Goal: Information Seeking & Learning: Learn about a topic

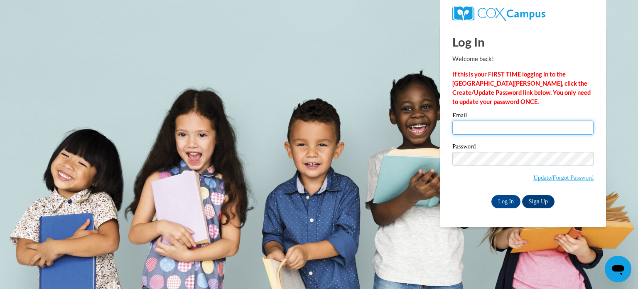
type input "kimtaramatthews@gmail.com"
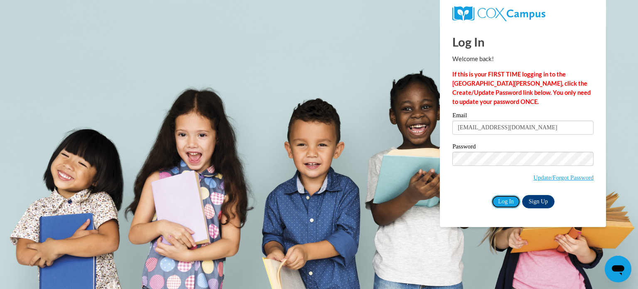
click at [503, 199] on input "Log In" at bounding box center [506, 201] width 29 height 13
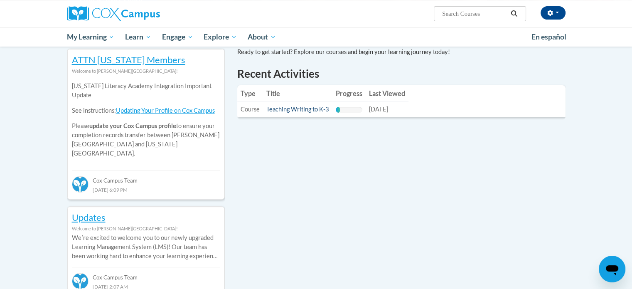
scroll to position [277, 0]
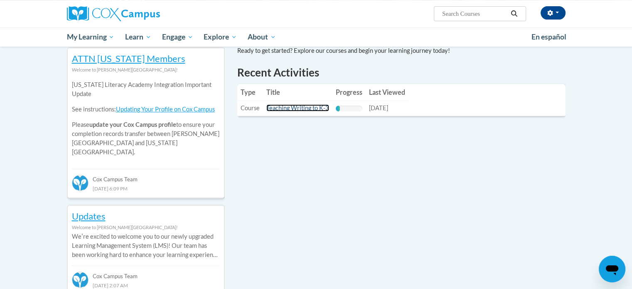
click at [285, 107] on link "Teaching Writing to K-3" at bounding box center [297, 107] width 63 height 7
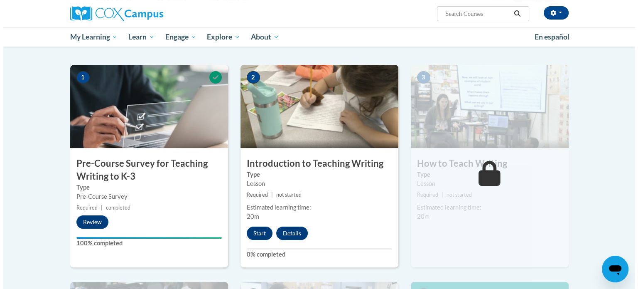
scroll to position [181, 0]
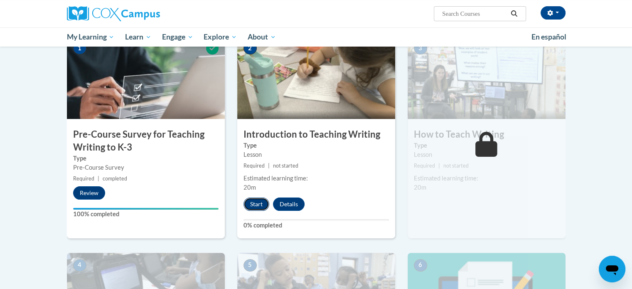
click at [258, 201] on button "Start" at bounding box center [256, 203] width 26 height 13
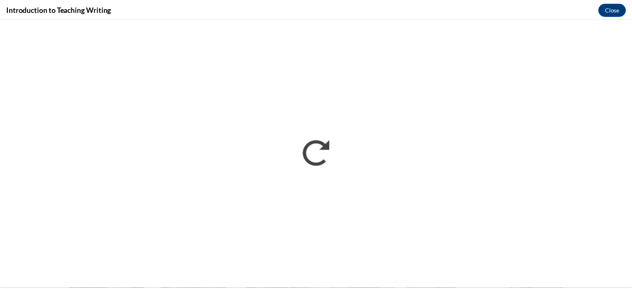
scroll to position [0, 0]
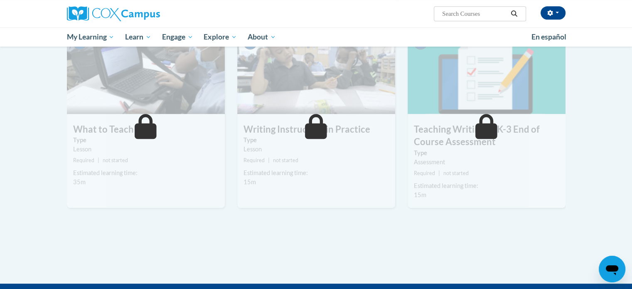
scroll to position [352, 0]
